Goal: Find specific fact: Find specific fact

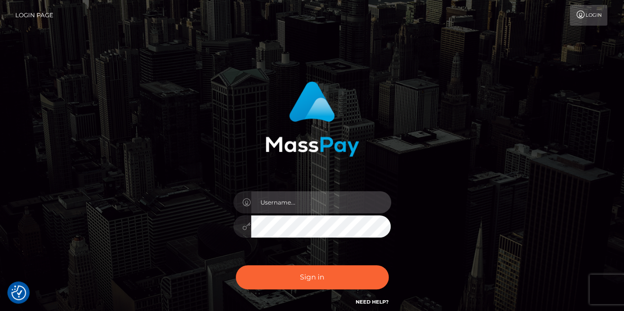
click at [277, 207] on input "text" at bounding box center [321, 202] width 140 height 22
type input "[PERSON_NAME].[PERSON_NAME]"
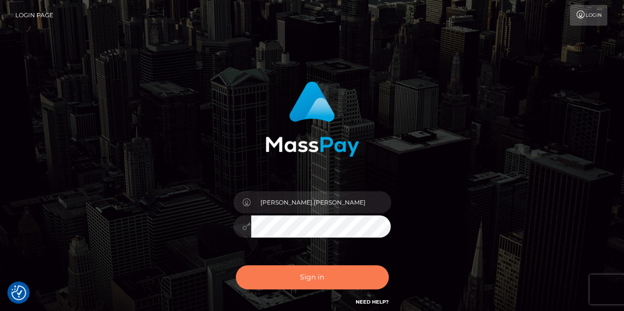
click at [297, 282] on button "Sign in" at bounding box center [312, 277] width 153 height 24
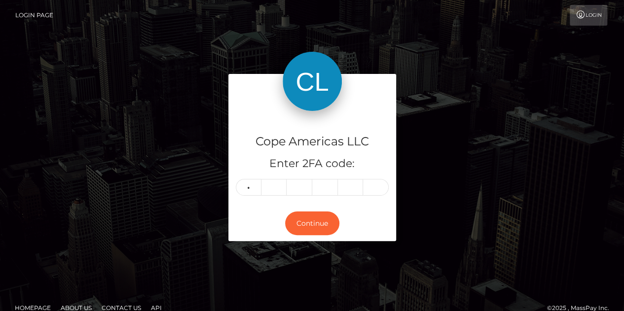
type input "4"
type input "6"
type input "5"
type input "4"
type input "6"
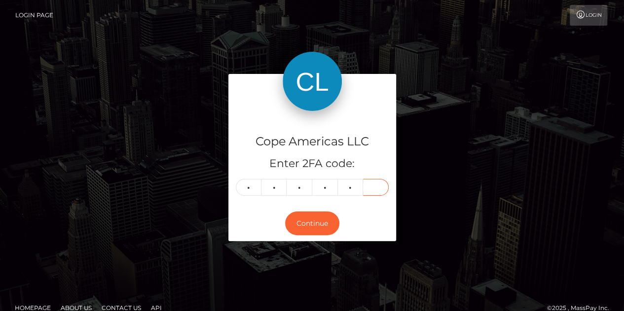
type input "8"
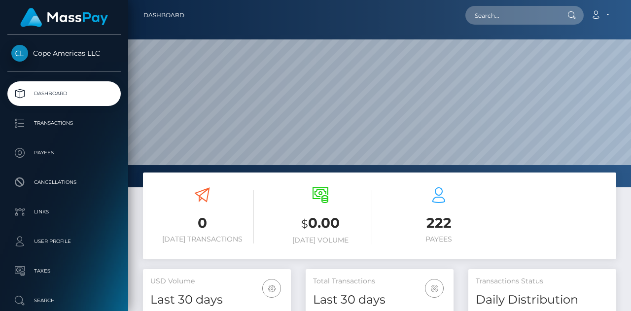
scroll to position [175, 148]
drag, startPoint x: 0, startPoint y: 0, endPoint x: 506, endPoint y: 10, distance: 506.1
click at [506, 10] on input "text" at bounding box center [512, 15] width 93 height 19
paste input "49623"
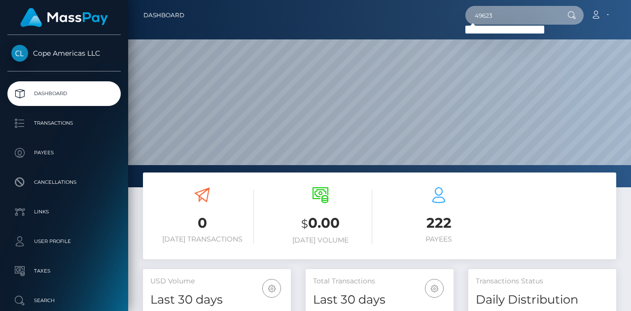
type input "49623"
